Goal: Task Accomplishment & Management: Complete application form

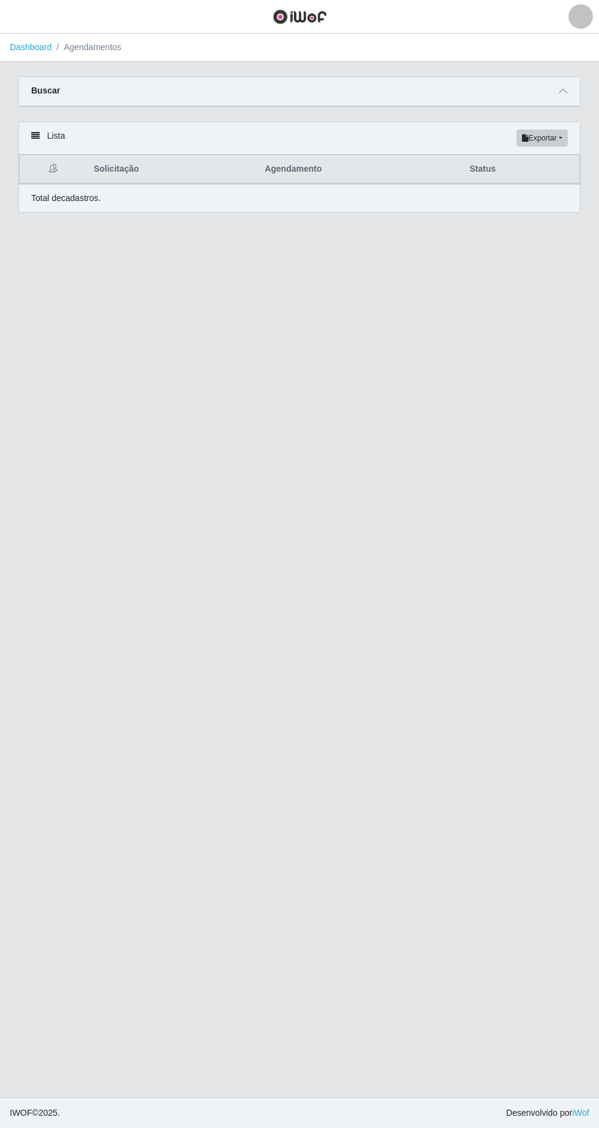
select select "FINALIZADO"
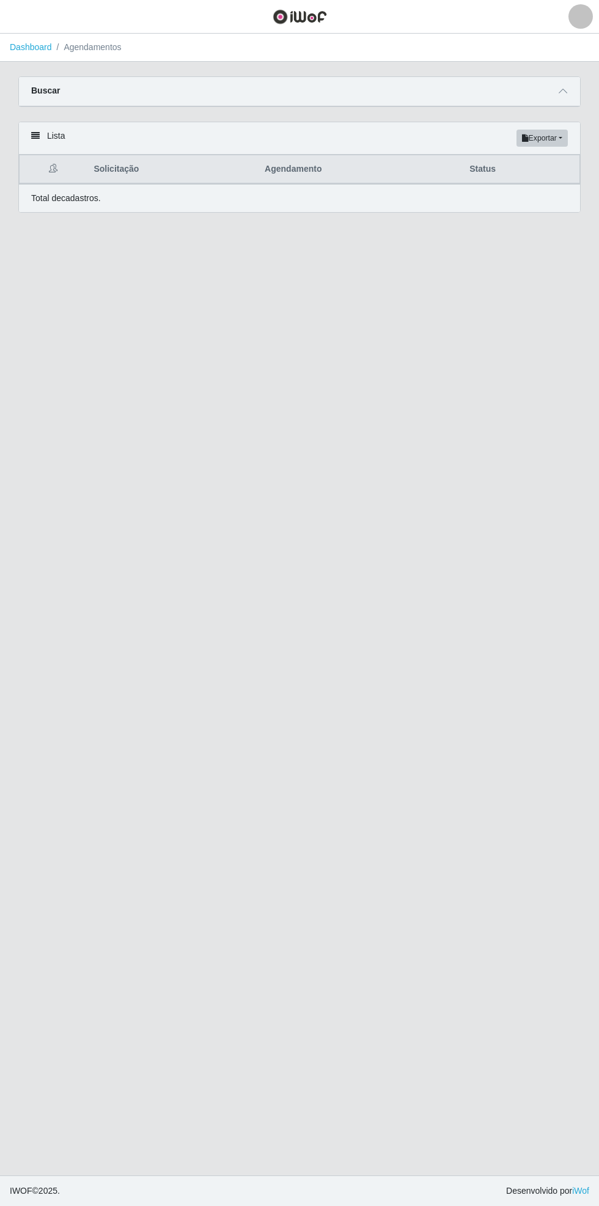
select select "22"
select select "250"
click at [563, 91] on icon at bounding box center [563, 91] width 9 height 9
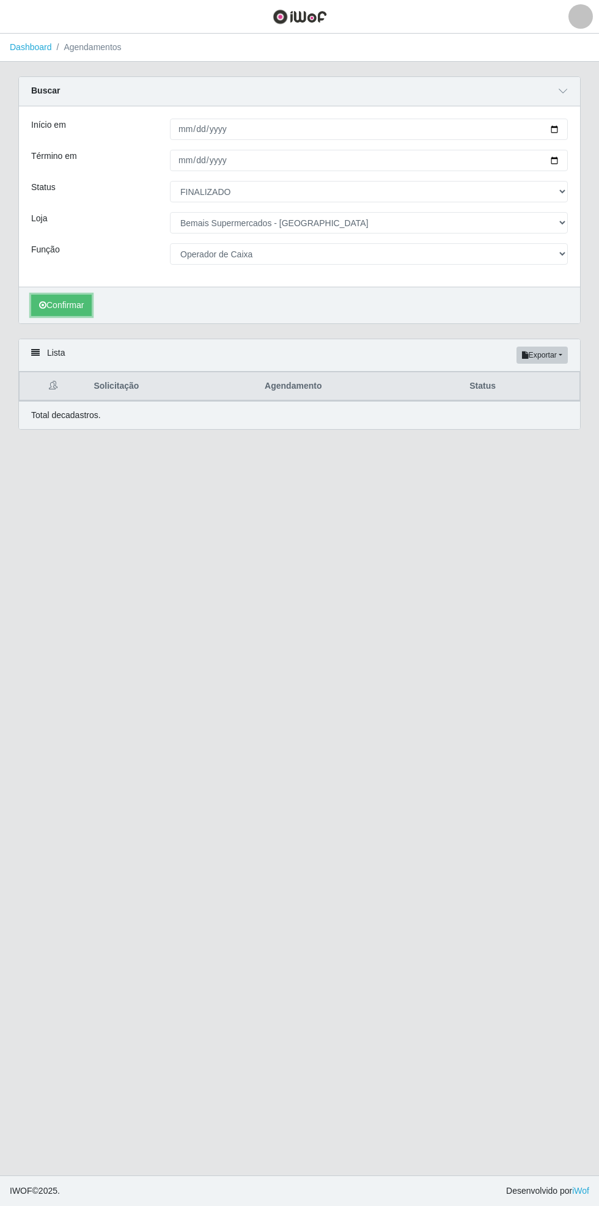
click at [58, 308] on button "Confirmar" at bounding box center [61, 305] width 61 height 21
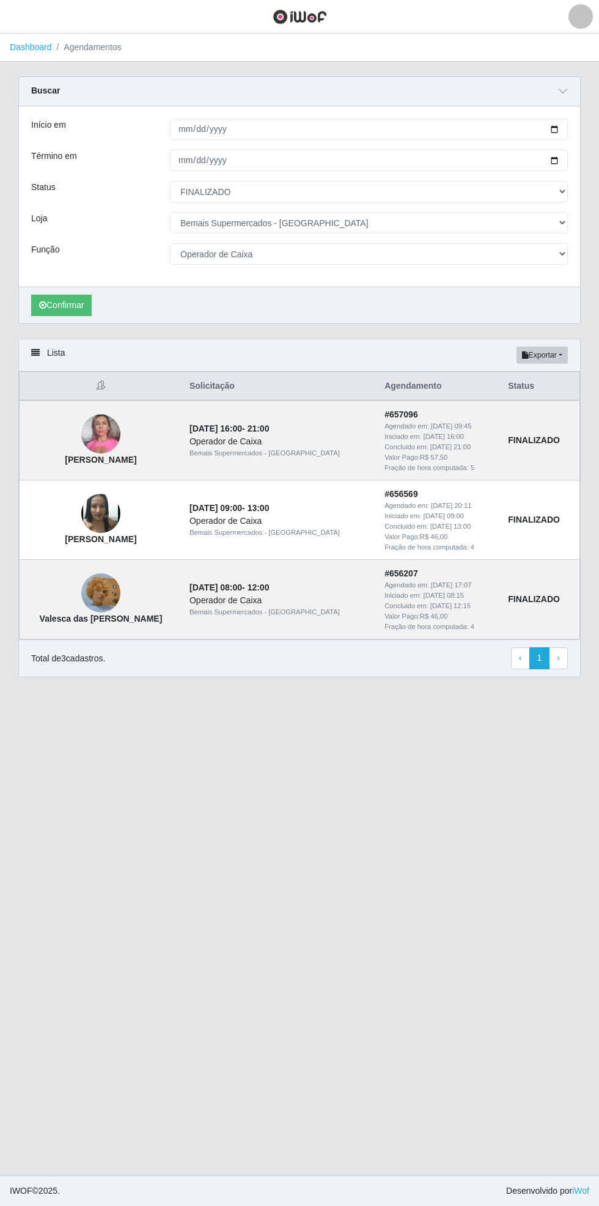
click at [385, 878] on main "Dashboard Agendamentos Carregando... Buscar Início em [DATE] Término em [DATE] …" at bounding box center [299, 605] width 599 height 1142
click at [580, 187] on div "Início em [DATE] Término em [DATE] Status [Selecione...] AGENDADO AGUARDANDO LI…" at bounding box center [299, 196] width 561 height 180
click at [567, 197] on select "[Selecione...] AGENDADO AGUARDANDO LIBERAR EM ANDAMENTO EM REVISÃO FINALIZADO C…" at bounding box center [369, 191] width 398 height 21
select select "[Selecione...]"
click at [170, 181] on select "[Selecione...] AGENDADO AGUARDANDO LIBERAR EM ANDAMENTO EM REVISÃO FINALIZADO C…" at bounding box center [369, 191] width 398 height 21
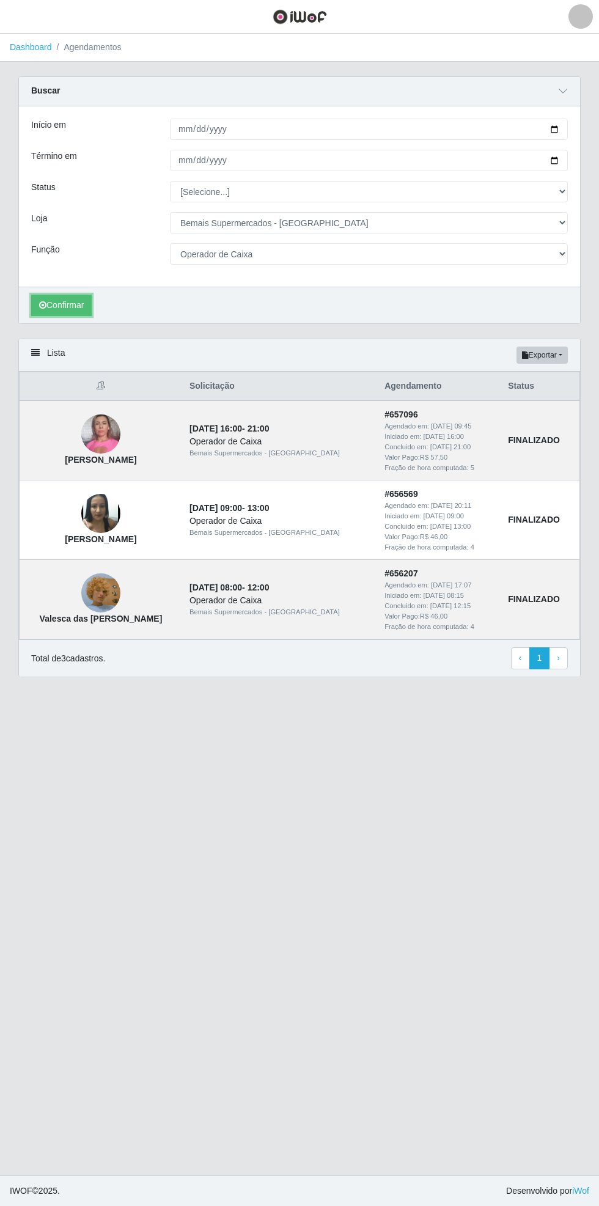
click at [55, 304] on button "Confirmar" at bounding box center [61, 305] width 61 height 21
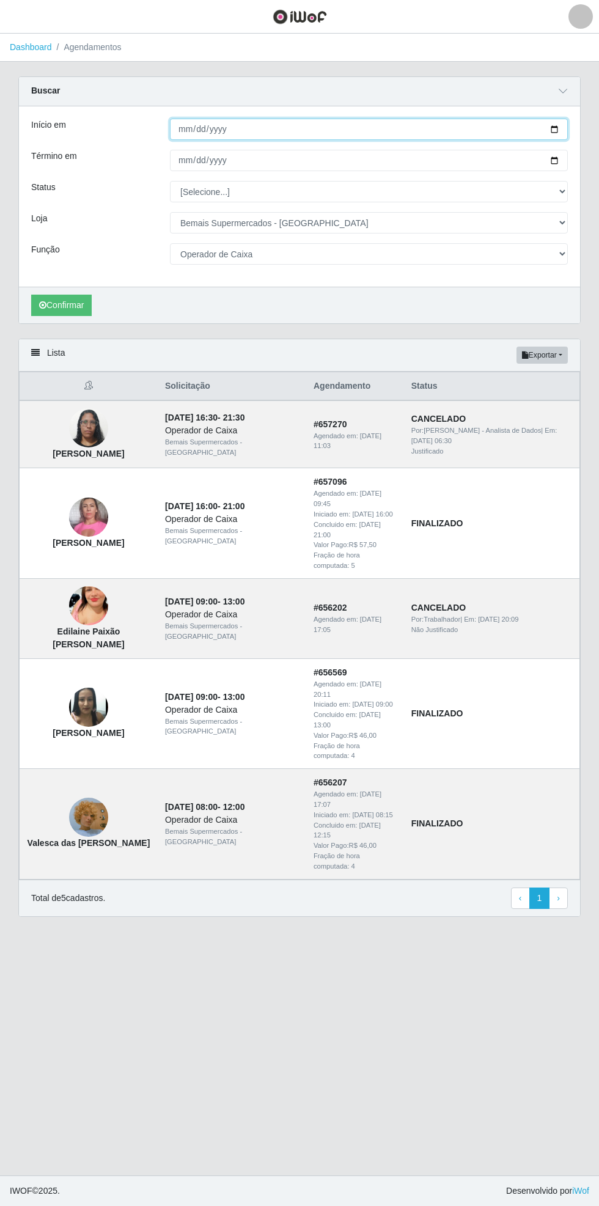
click at [563, 128] on input "[DATE]" at bounding box center [369, 129] width 398 height 21
type input "[DATE]"
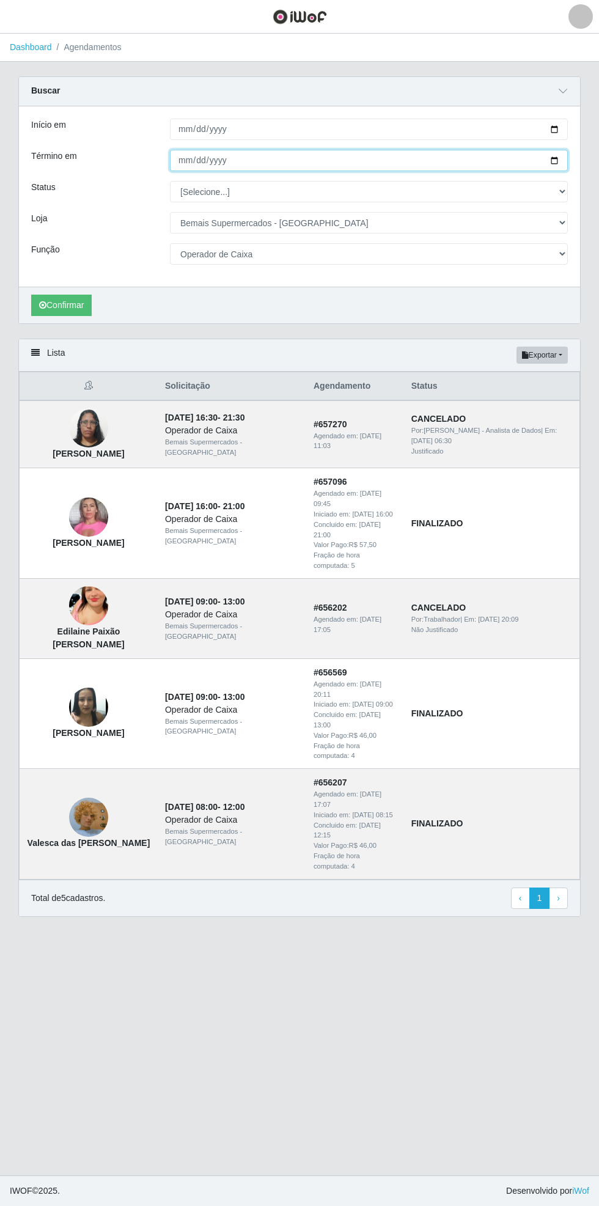
click at [563, 160] on input "[DATE]" at bounding box center [369, 160] width 398 height 21
type input "[DATE]"
click at [67, 300] on button "Confirmar" at bounding box center [61, 305] width 61 height 21
